Goal: Information Seeking & Learning: Compare options

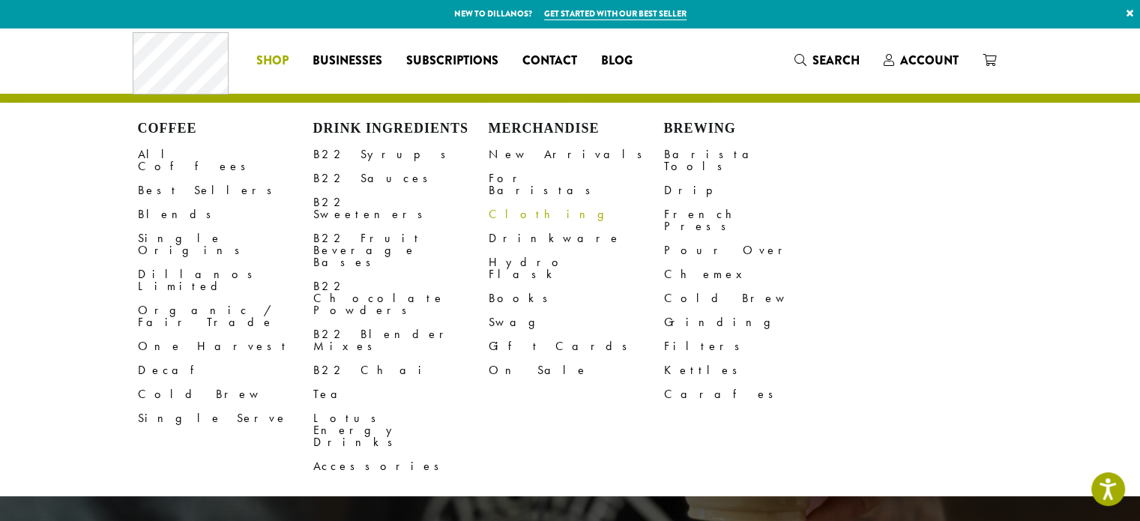
click at [502, 202] on link "Clothing" at bounding box center [576, 214] width 175 height 24
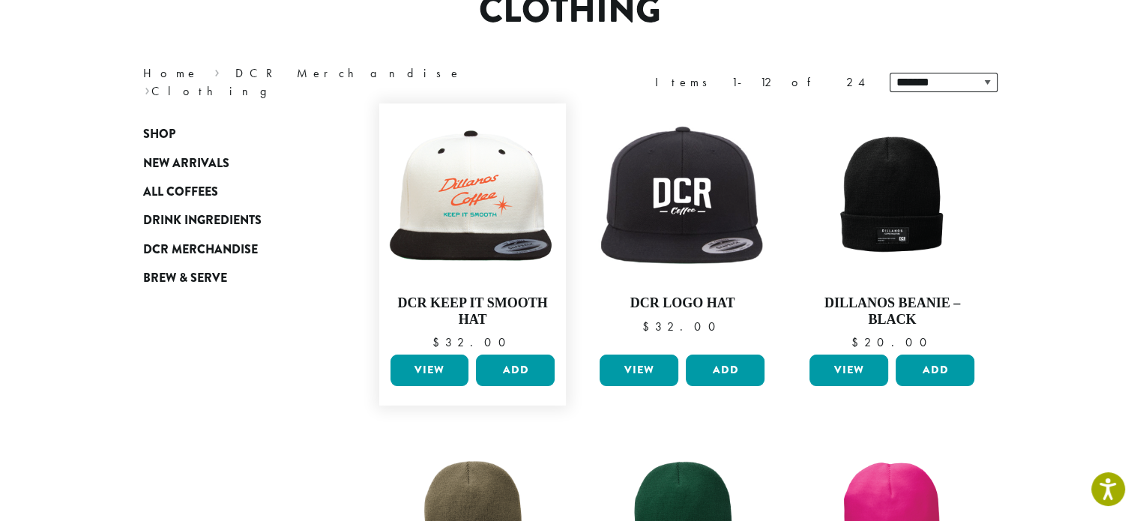
click at [441, 366] on link "View" at bounding box center [429, 369] width 79 height 31
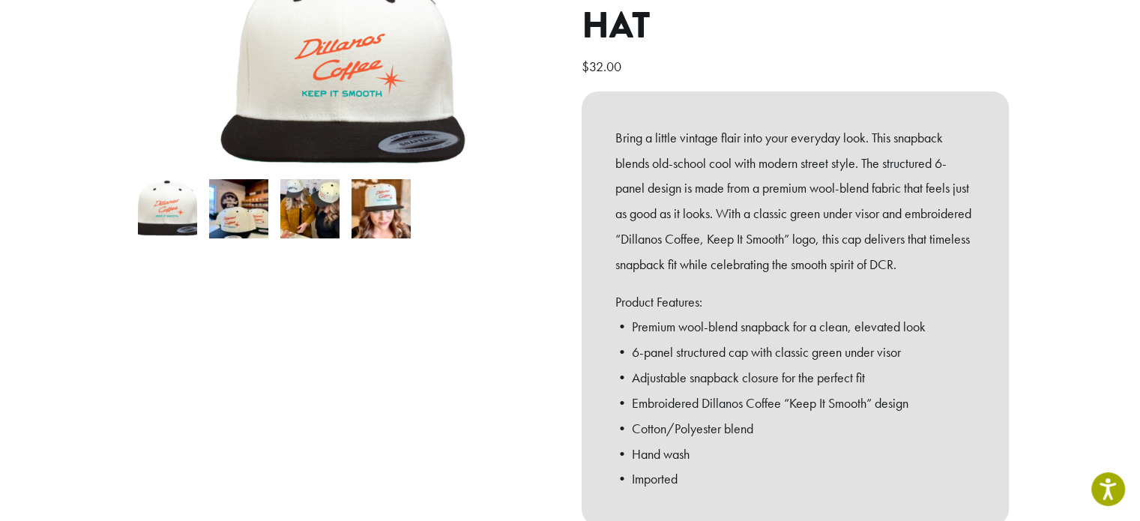
click at [234, 202] on img at bounding box center [238, 208] width 59 height 59
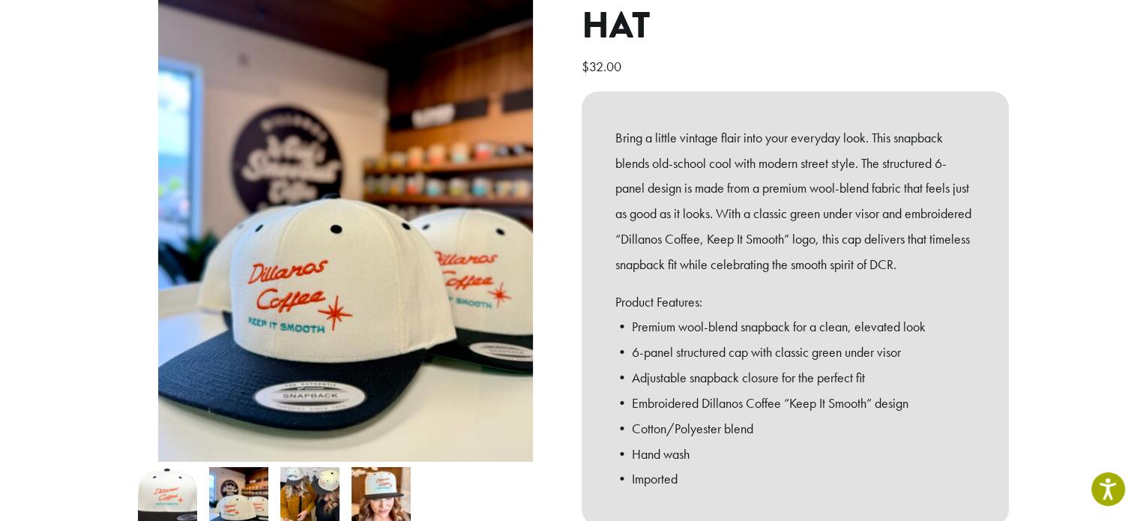
click at [293, 480] on img at bounding box center [309, 496] width 59 height 59
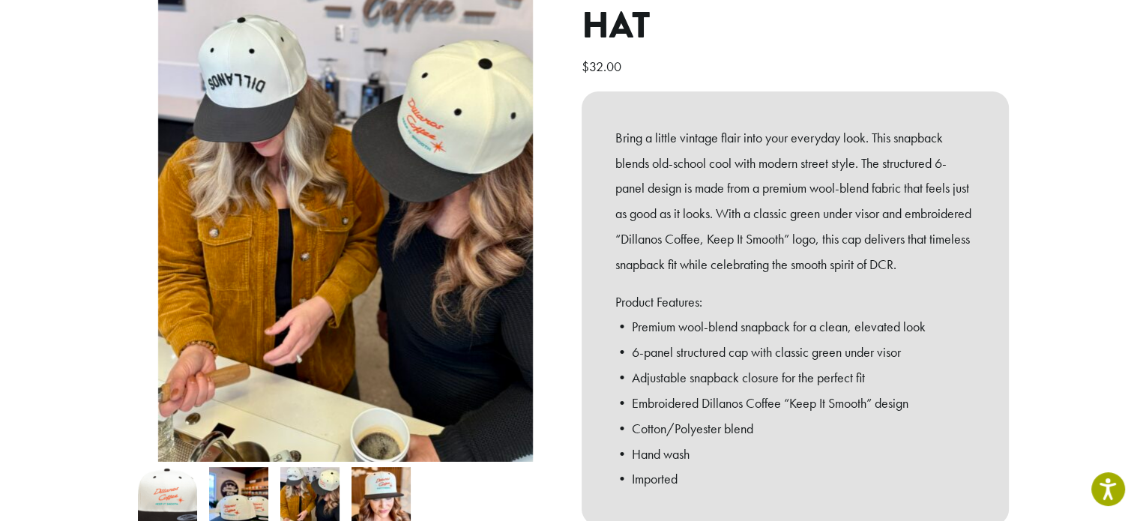
click at [370, 480] on img at bounding box center [380, 496] width 59 height 59
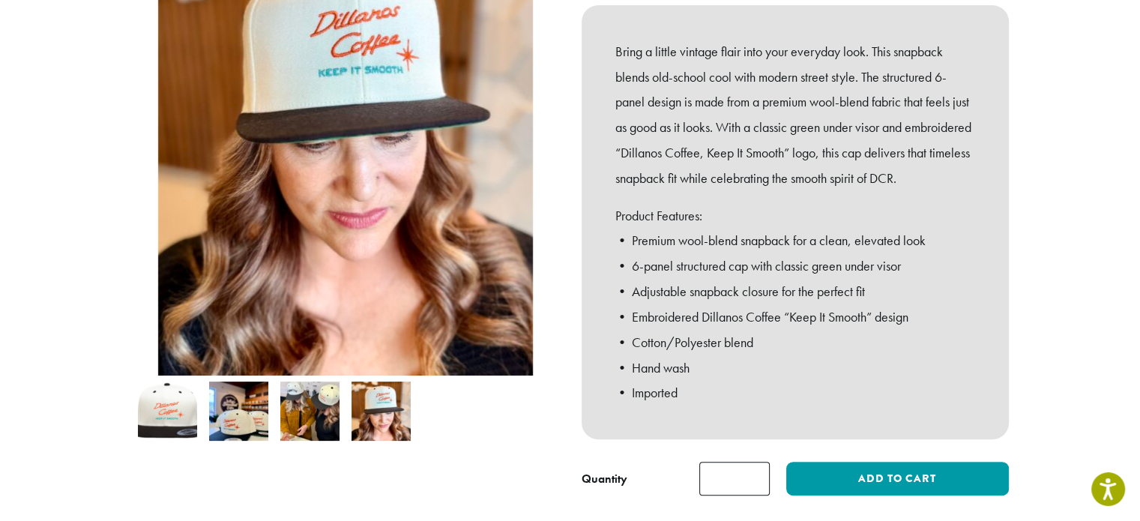
scroll to position [375, 0]
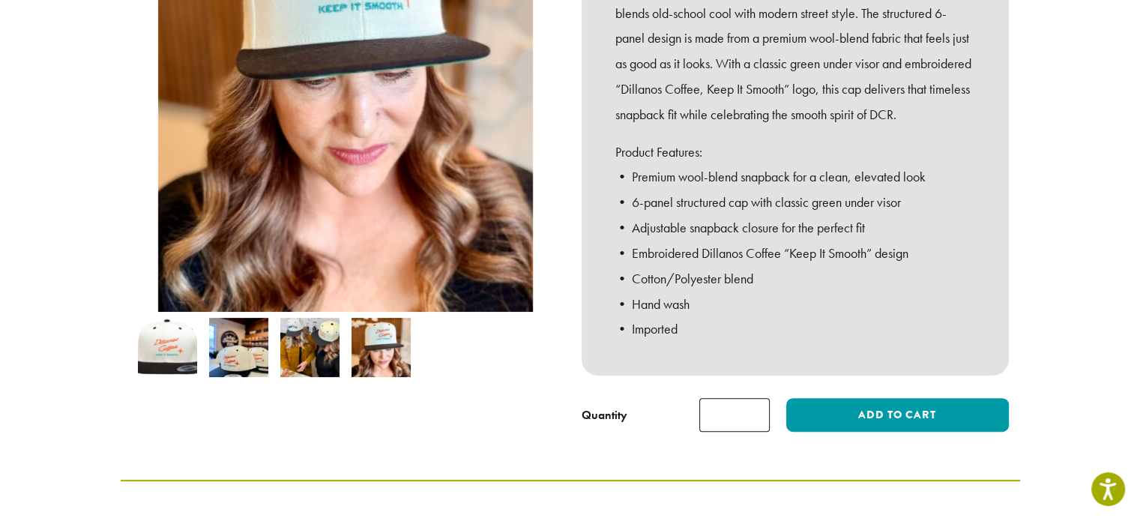
click at [314, 356] on img at bounding box center [309, 347] width 59 height 59
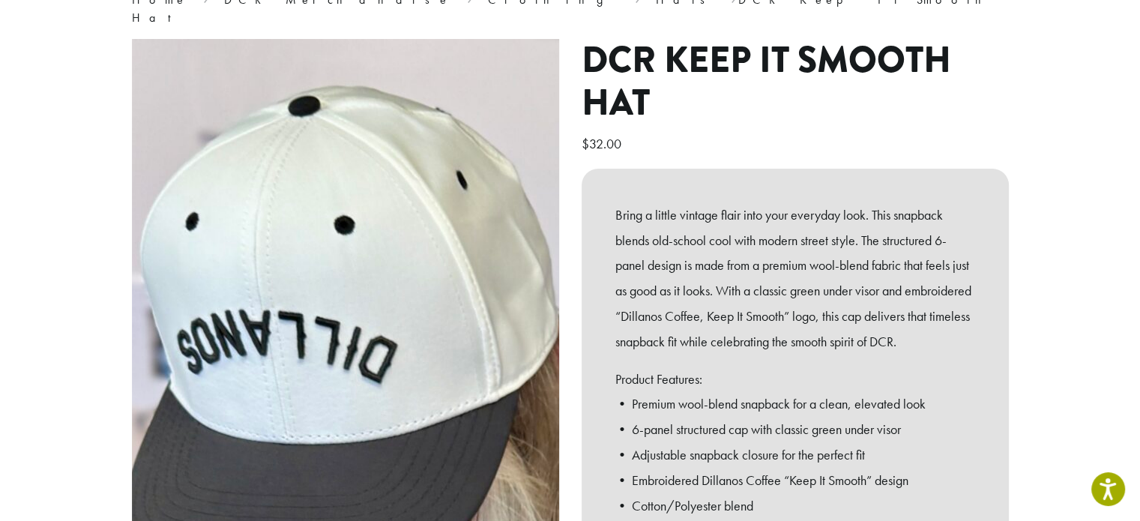
scroll to position [75, 0]
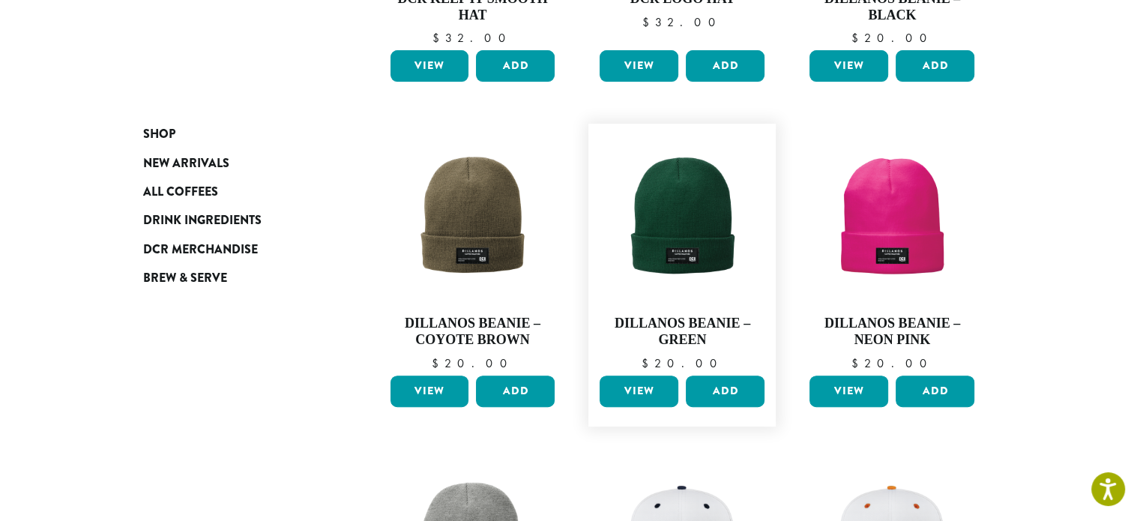
click at [650, 387] on link "View" at bounding box center [638, 390] width 79 height 31
click at [647, 385] on link "View" at bounding box center [638, 390] width 79 height 31
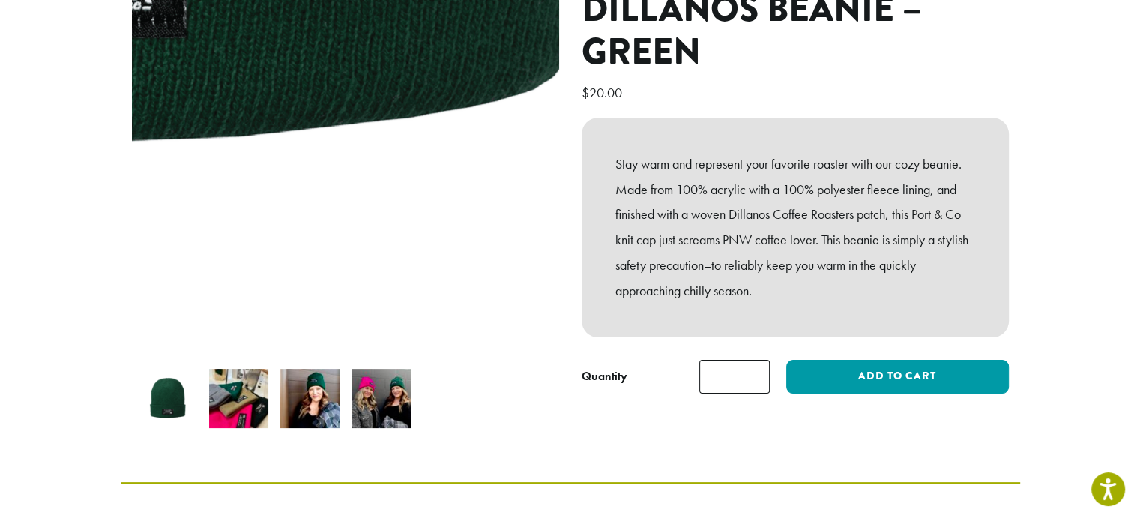
scroll to position [225, 0]
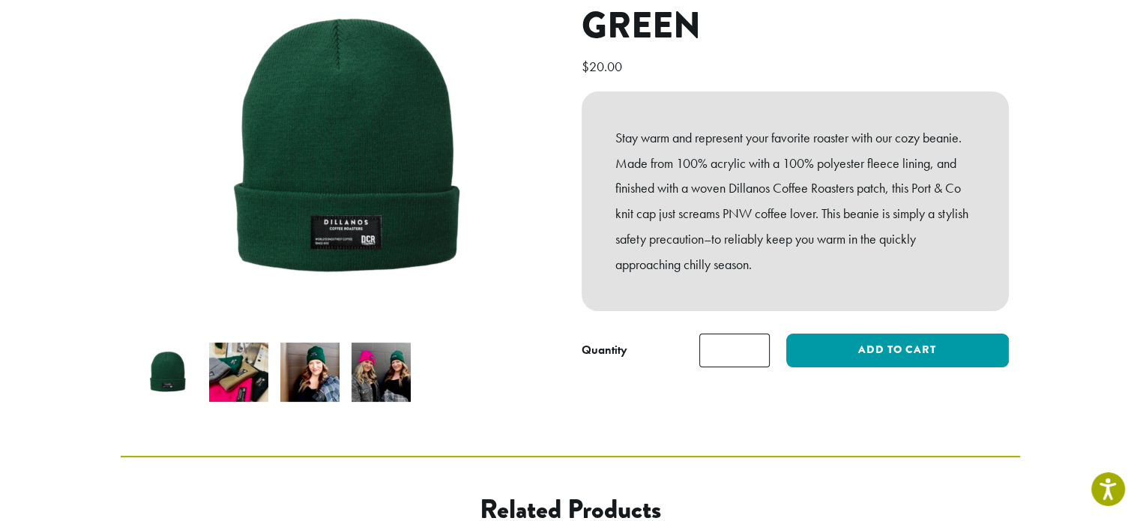
click at [318, 361] on img at bounding box center [309, 371] width 59 height 59
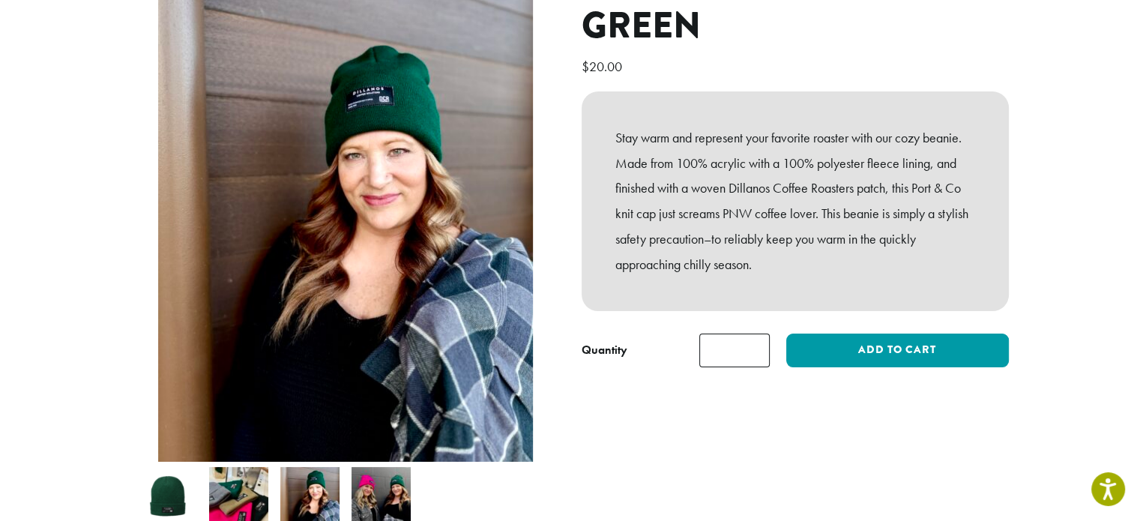
click at [397, 467] on img at bounding box center [380, 496] width 59 height 59
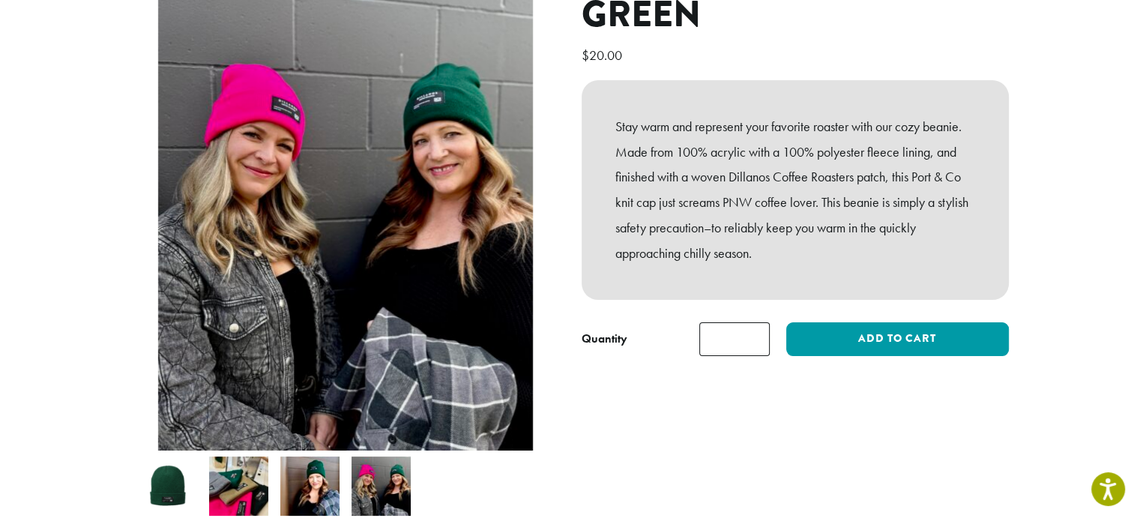
scroll to position [150, 0]
